Goal: Browse casually

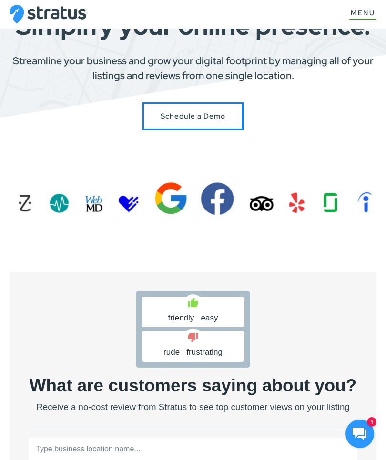
click at [371, 9] on button "Menu" at bounding box center [362, 14] width 27 height 10
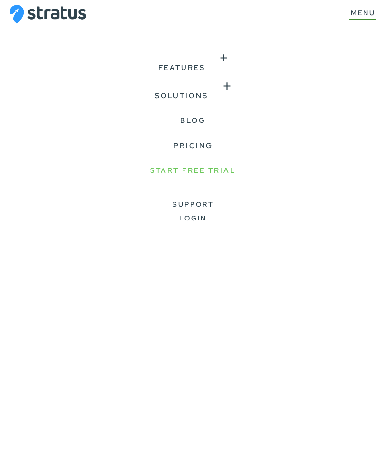
click at [367, 16] on button "Menu" at bounding box center [362, 14] width 27 height 10
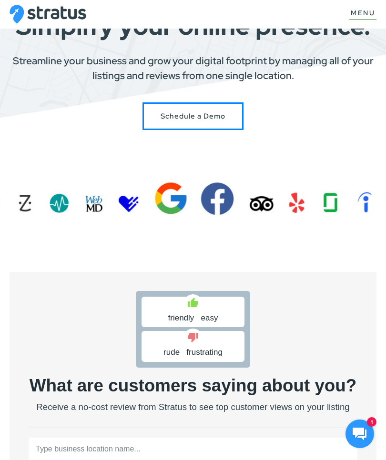
click at [365, 13] on button "Menu" at bounding box center [362, 14] width 27 height 10
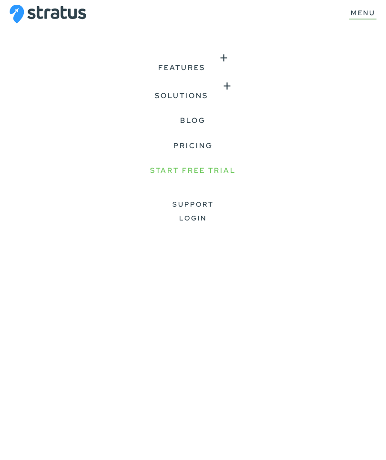
scroll to position [61, 0]
click at [369, 9] on button "Menu" at bounding box center [362, 14] width 27 height 10
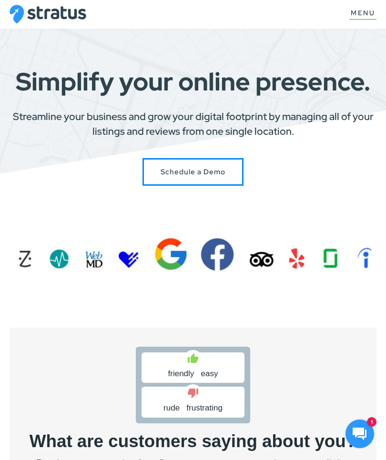
scroll to position [10, 0]
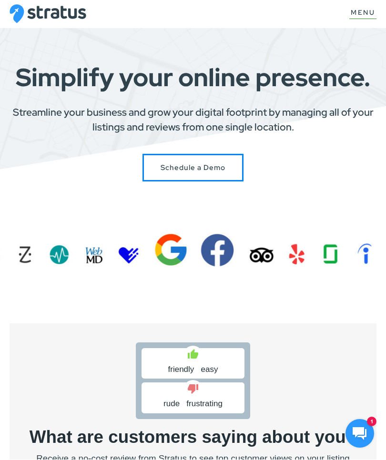
click at [171, 258] on section "Simplify your online presence. Streamline your business and grow your digital f…" at bounding box center [193, 133] width 386 height 286
click at [180, 416] on div "friendly easy rude frustrating" at bounding box center [193, 381] width 114 height 77
click at [206, 415] on div "friendly easy rude frustrating" at bounding box center [193, 381] width 114 height 77
click at [194, 385] on icon at bounding box center [193, 390] width 10 height 10
click at [185, 374] on span "friendly easy" at bounding box center [193, 370] width 50 height 11
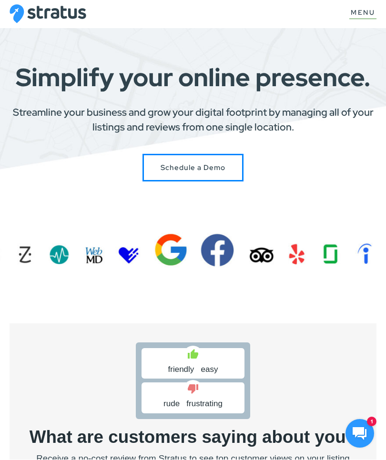
click at [223, 271] on section "Simplify your online presence. Streamline your business and grow your digital f…" at bounding box center [193, 133] width 386 height 286
click at [264, 271] on section "Simplify your online presence. Streamline your business and grow your digital f…" at bounding box center [193, 133] width 386 height 286
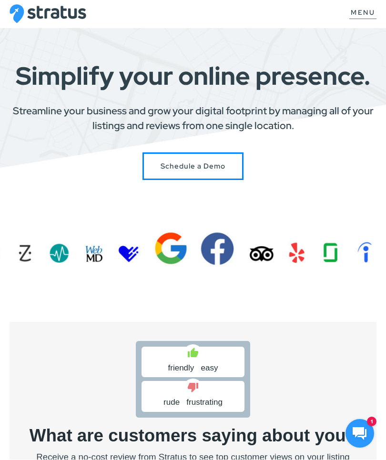
click at [170, 264] on section "Simplify your online presence. Streamline your business and grow your digital f…" at bounding box center [193, 132] width 386 height 286
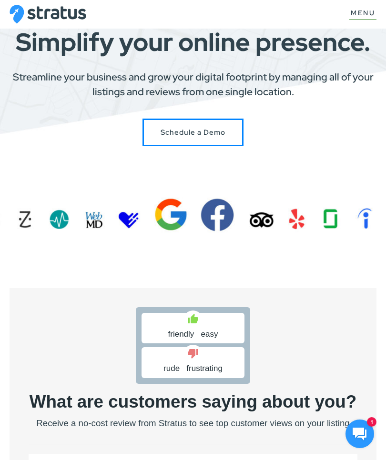
scroll to position [44, 0]
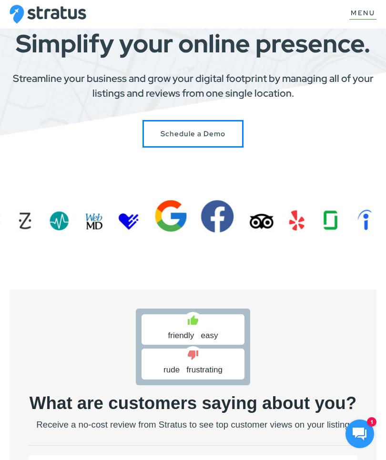
click at [106, 232] on section "Simplify your online presence. Streamline your business and grow your digital f…" at bounding box center [193, 99] width 386 height 286
click at [210, 334] on span "friendly easy" at bounding box center [193, 335] width 50 height 11
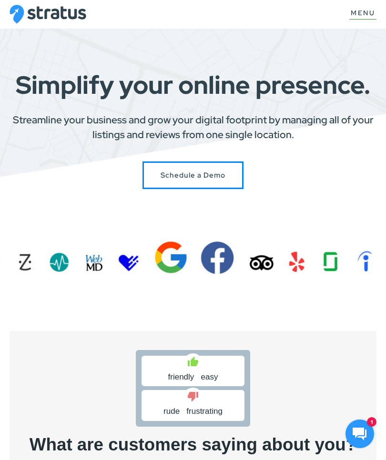
scroll to position [0, 0]
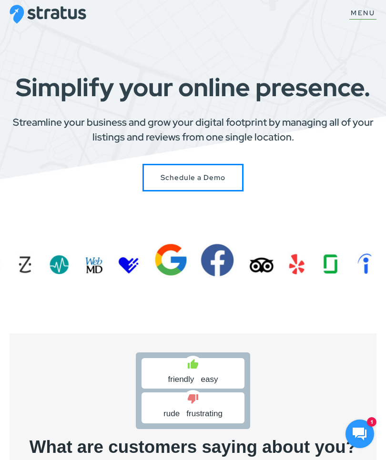
click at [39, 269] on section "Simplify your online presence. Streamline your business and grow your digital f…" at bounding box center [193, 143] width 386 height 286
click at [35, 271] on section "Simplify your online presence. Streamline your business and grow your digital f…" at bounding box center [193, 143] width 386 height 286
click at [32, 270] on section "Simplify your online presence. Streamline your business and grow your digital f…" at bounding box center [193, 143] width 386 height 286
click at [278, 101] on h1 "Simplify your online presence." at bounding box center [193, 87] width 367 height 25
click at [301, 101] on h1 "Simplify your online presence." at bounding box center [193, 87] width 367 height 25
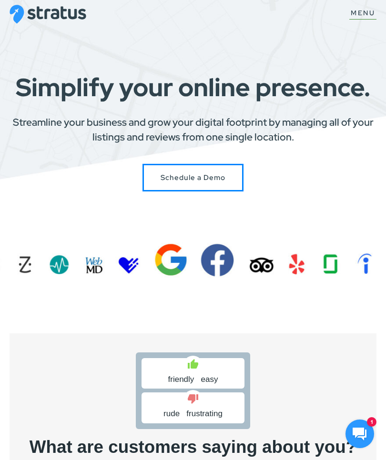
click at [296, 84] on h1 "Simplify your online presence." at bounding box center [193, 87] width 367 height 25
